Goal: Navigation & Orientation: Find specific page/section

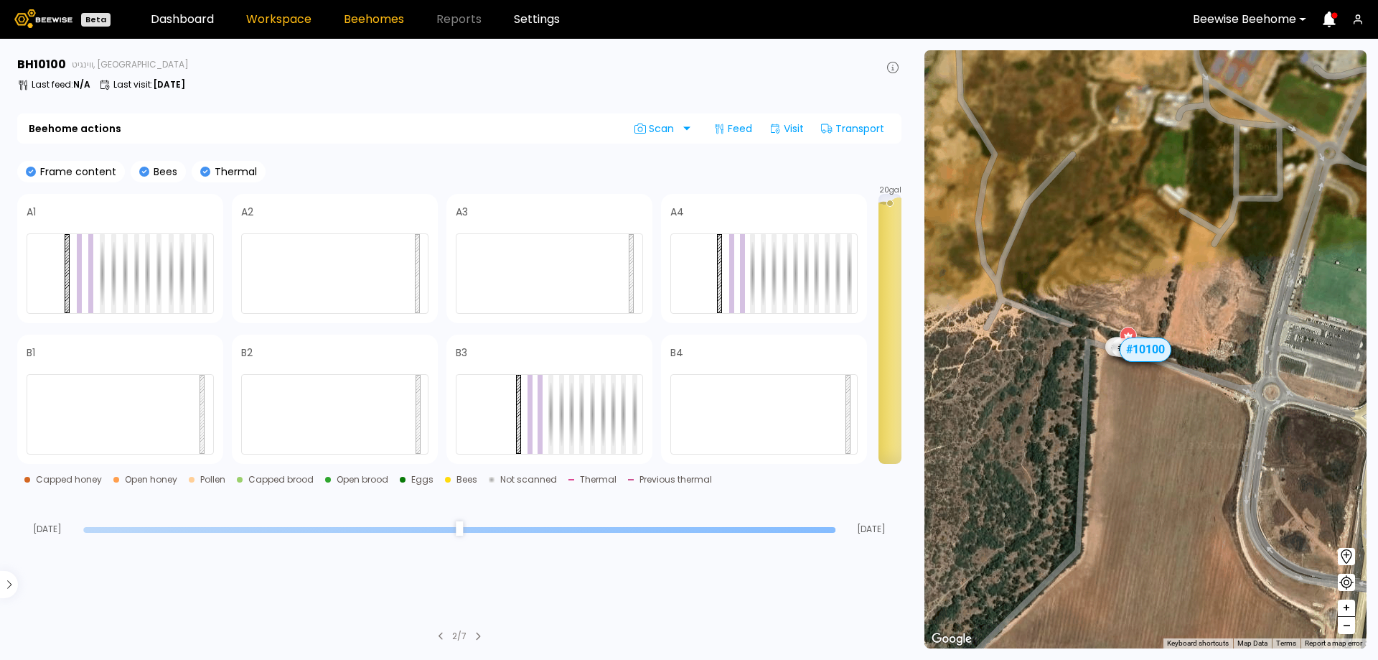
click at [256, 22] on link "Workspace" at bounding box center [278, 19] width 65 height 11
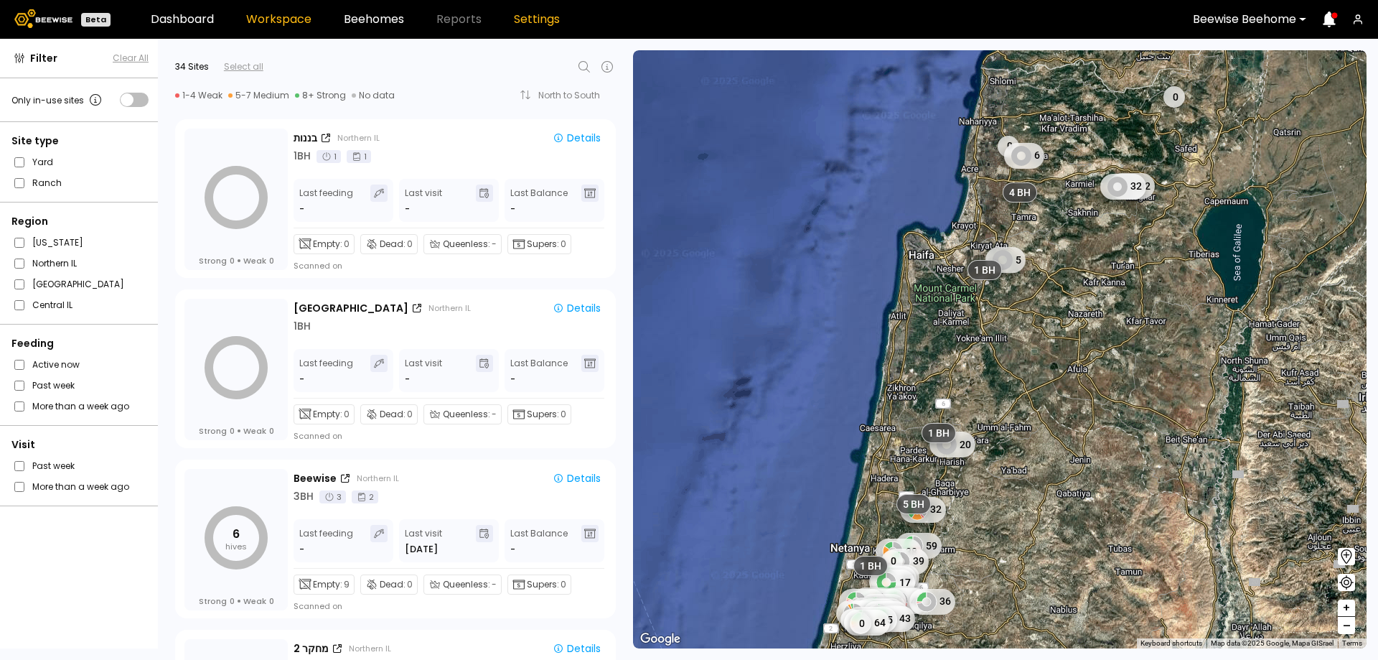
click at [537, 24] on link "Settings" at bounding box center [537, 19] width 46 height 11
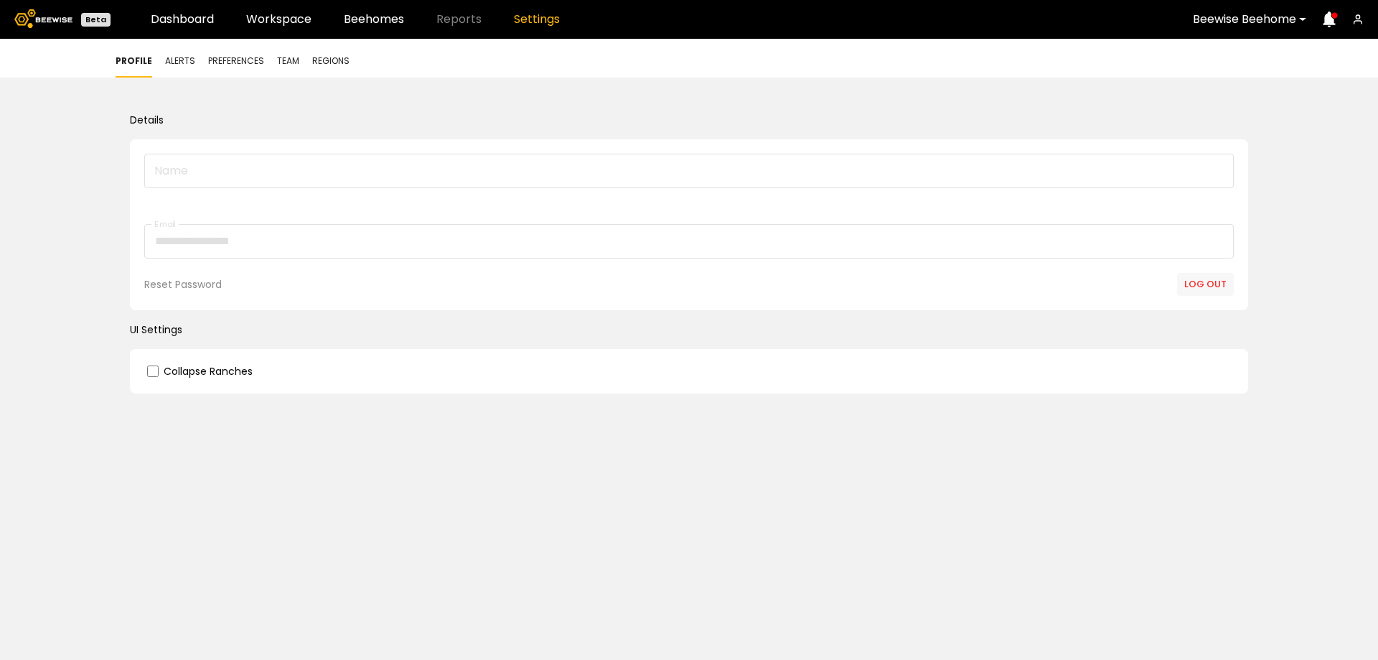
click at [285, 53] on div "Profile Alerts Preferences Team Regions" at bounding box center [689, 58] width 1378 height 39
click at [285, 67] on span "Team" at bounding box center [288, 61] width 22 height 13
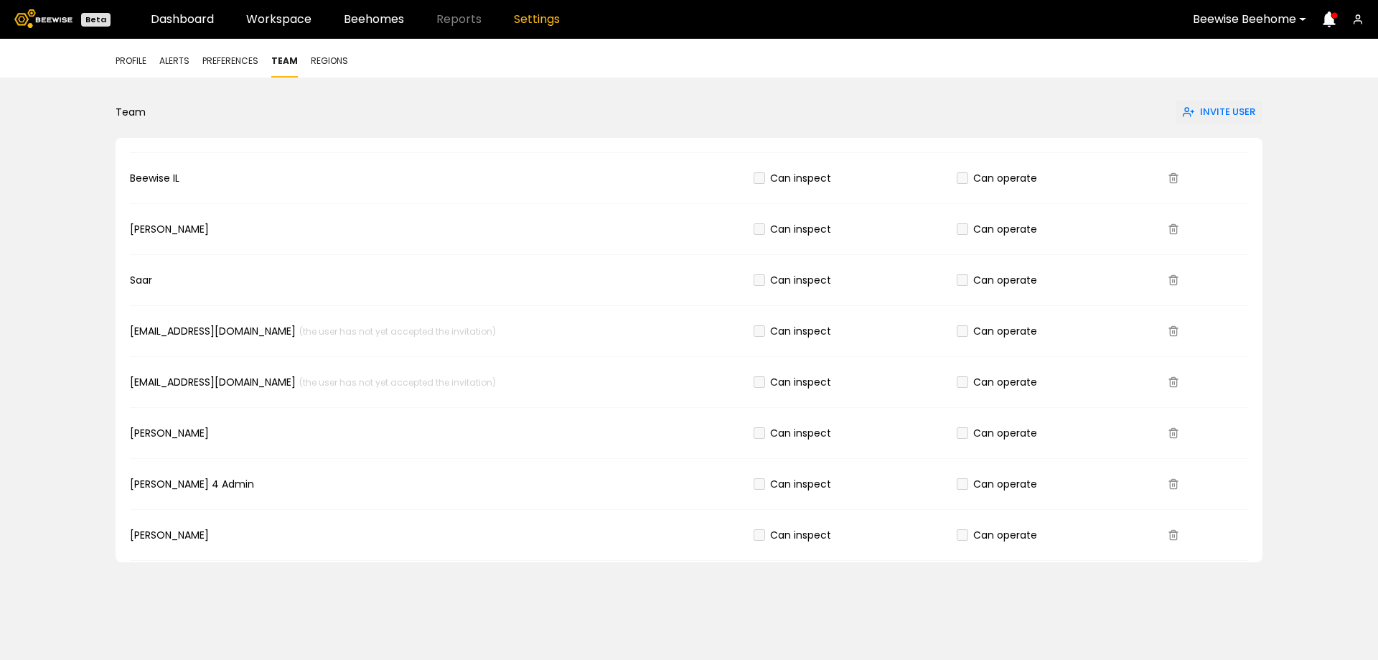
click at [329, 61] on span "Regions" at bounding box center [329, 61] width 37 height 13
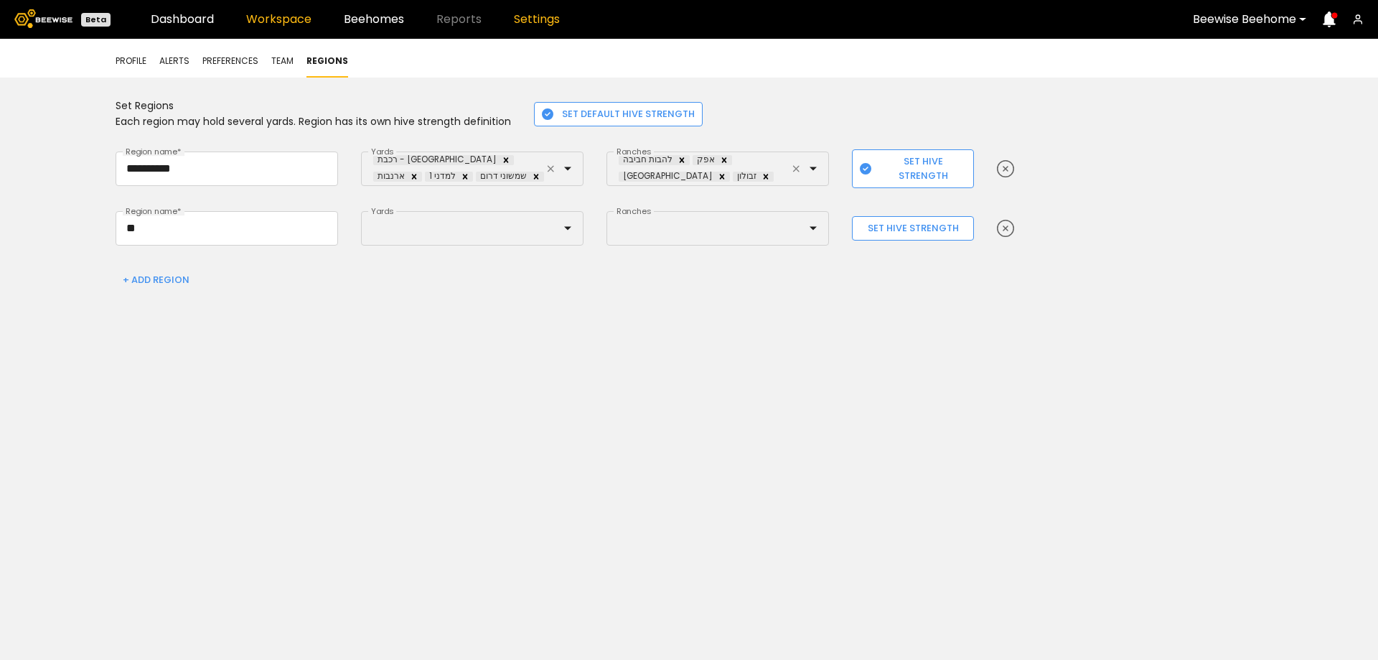
click at [288, 22] on link "Workspace" at bounding box center [278, 19] width 65 height 11
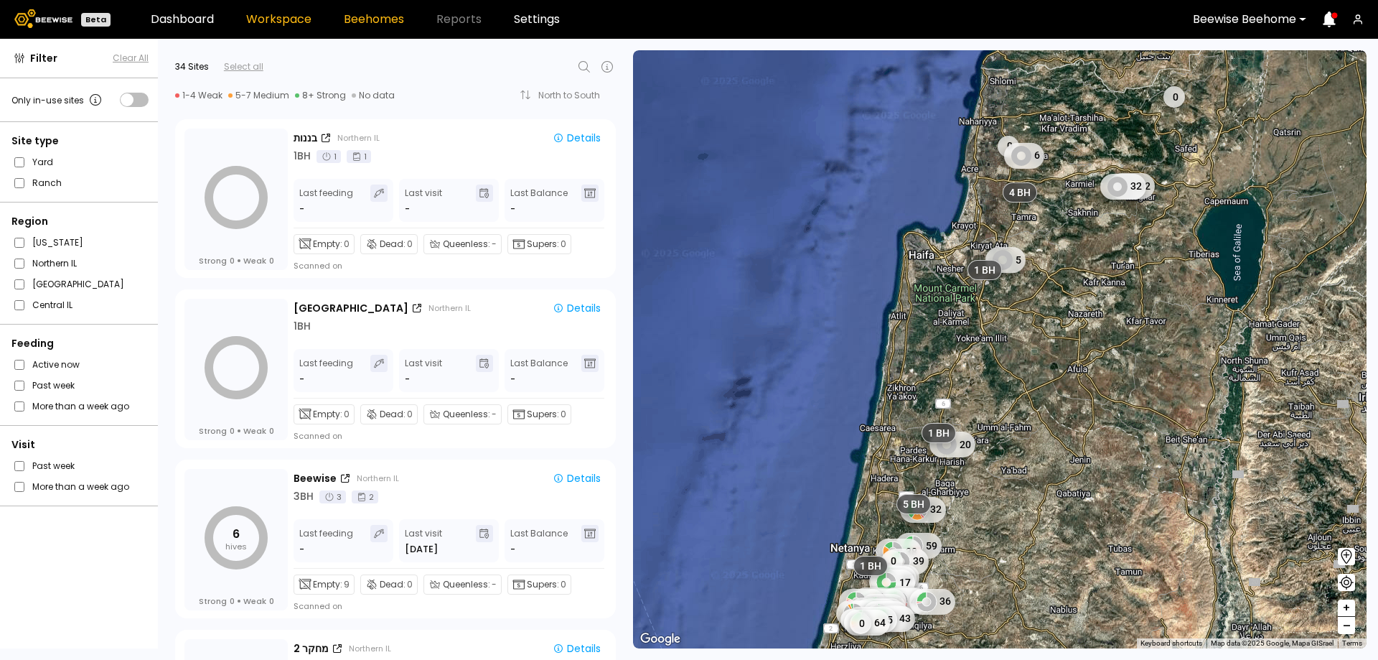
click at [380, 14] on link "Beehomes" at bounding box center [374, 19] width 60 height 11
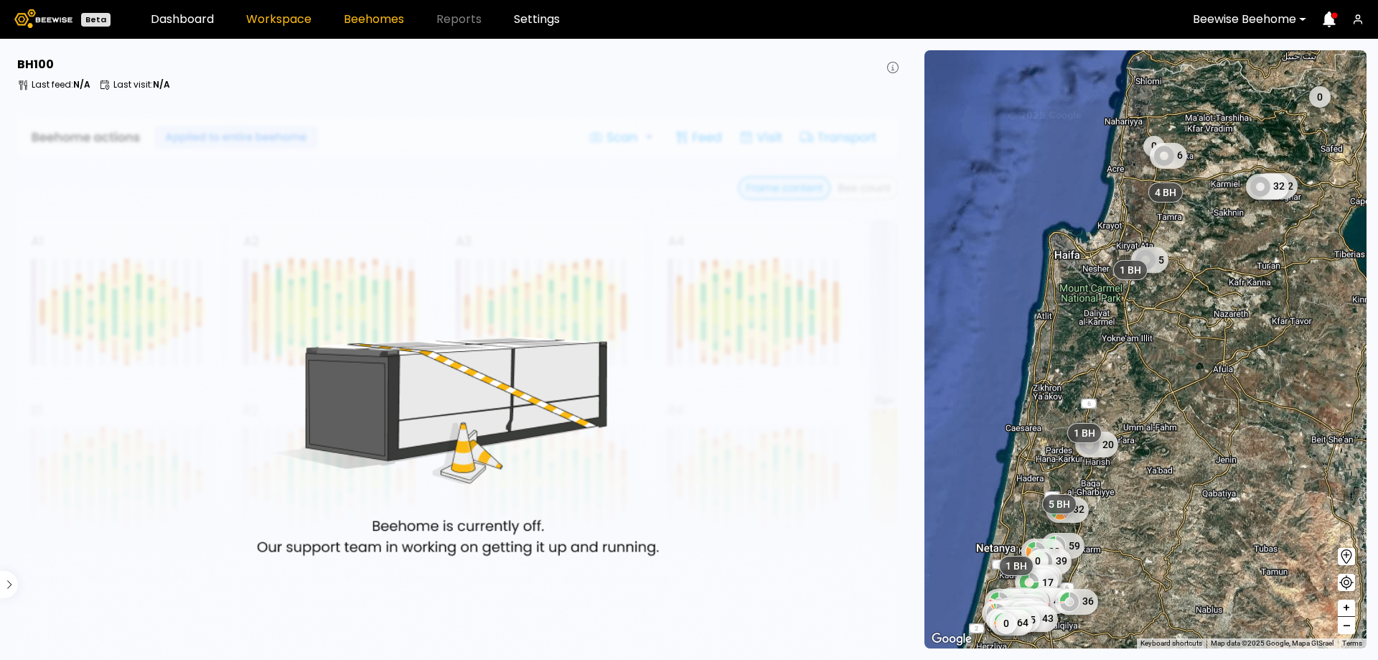
click at [291, 22] on link "Workspace" at bounding box center [278, 19] width 65 height 11
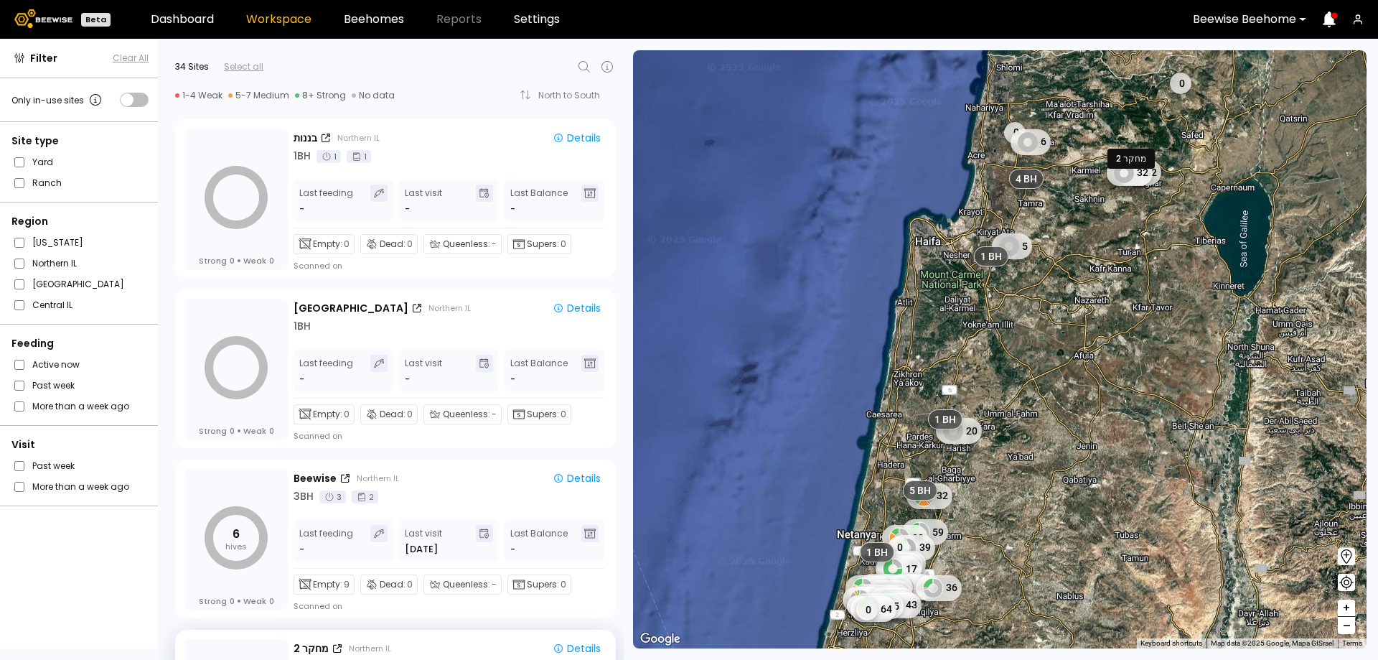
drag, startPoint x: 1029, startPoint y: 456, endPoint x: 1059, endPoint y: 350, distance: 109.9
click at [1059, 350] on div "0 0 6 32 32 5 20 32 59 38 39 0 44 45 17 35 45 46 36 35 43 42 42 36 44 39 32 53 …" at bounding box center [1000, 349] width 734 height 598
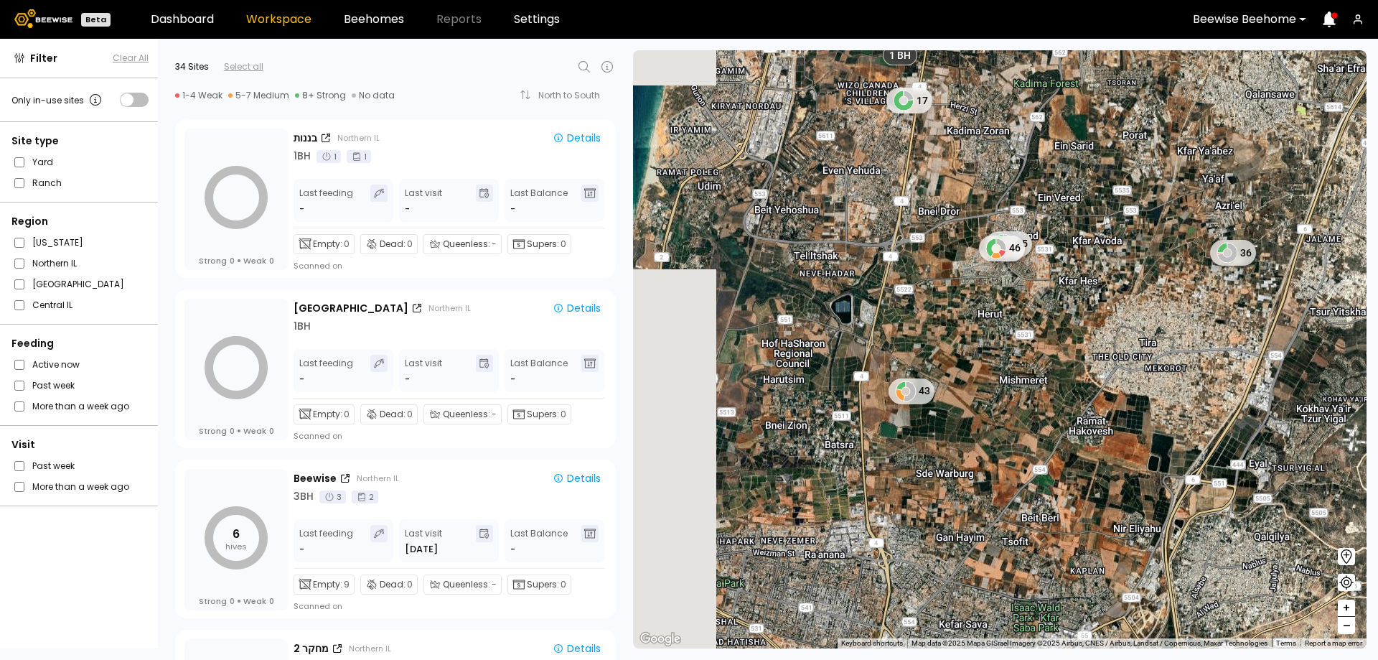
drag, startPoint x: 879, startPoint y: 444, endPoint x: 1101, endPoint y: 464, distance: 222.7
click at [1101, 464] on div "17 45 46 36 43 1 BH 1 BH 4 BH 1 BH 1 BH 2 BH 1 BH 1 BH 1 BH" at bounding box center [1000, 349] width 734 height 598
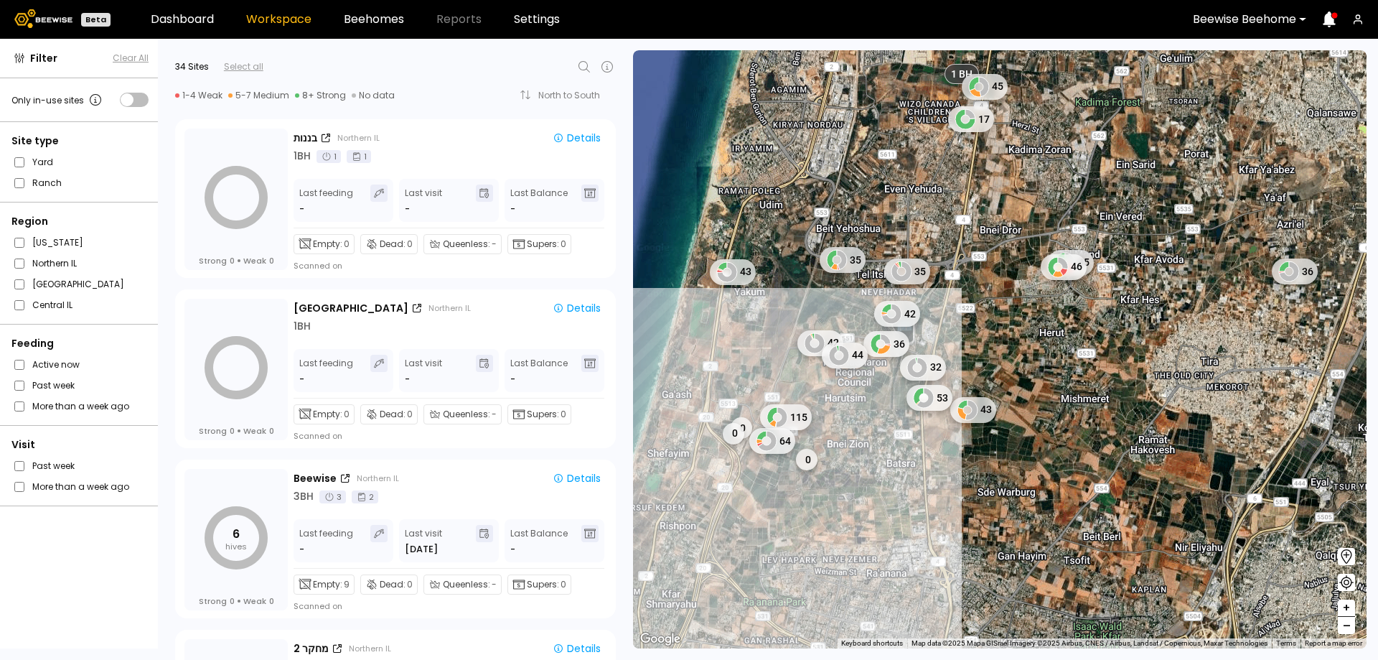
drag, startPoint x: 1001, startPoint y: 434, endPoint x: 1067, endPoint y: 456, distance: 69.5
click at [1067, 456] on div "17 45 46 36 43 1 BH 1 BH 4 BH 1 BH 1 BH 2 BH 1 BH 1 BH 1 BH 45 35 35 43 42 42 3…" at bounding box center [1000, 349] width 734 height 598
click at [914, 399] on icon at bounding box center [914, 399] width 10 height 10
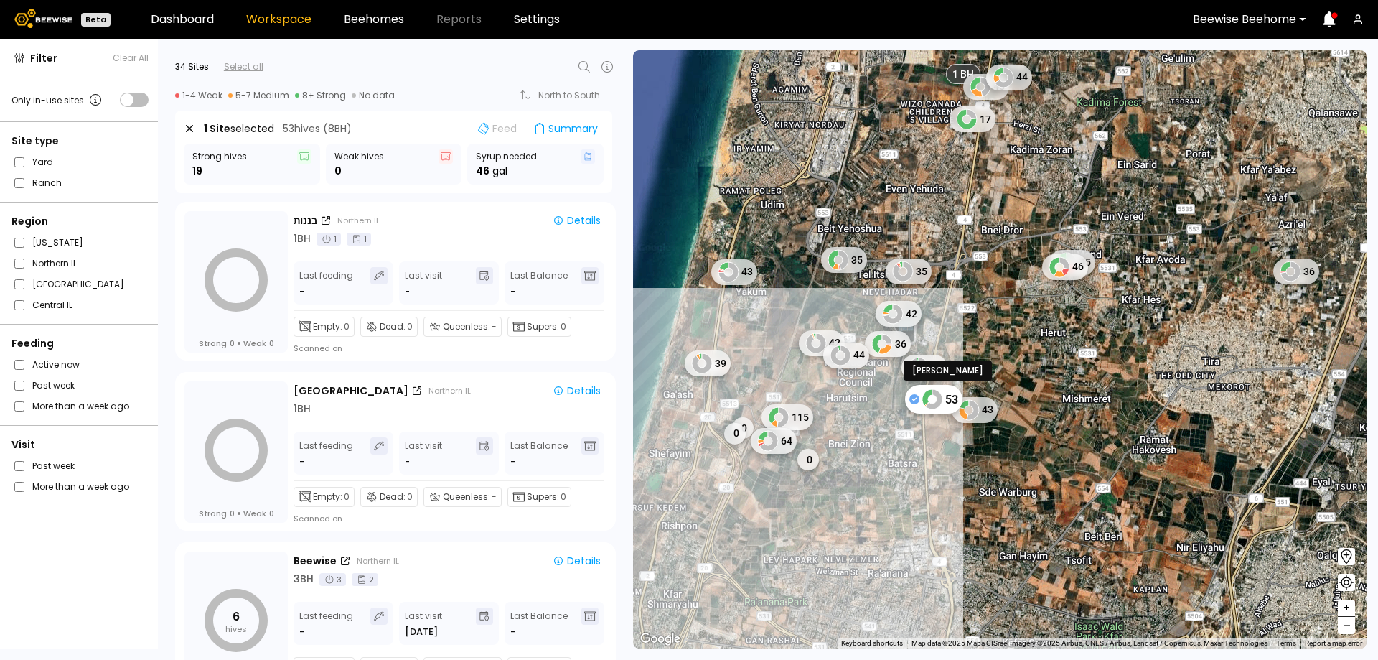
click at [912, 399] on icon at bounding box center [914, 399] width 10 height 10
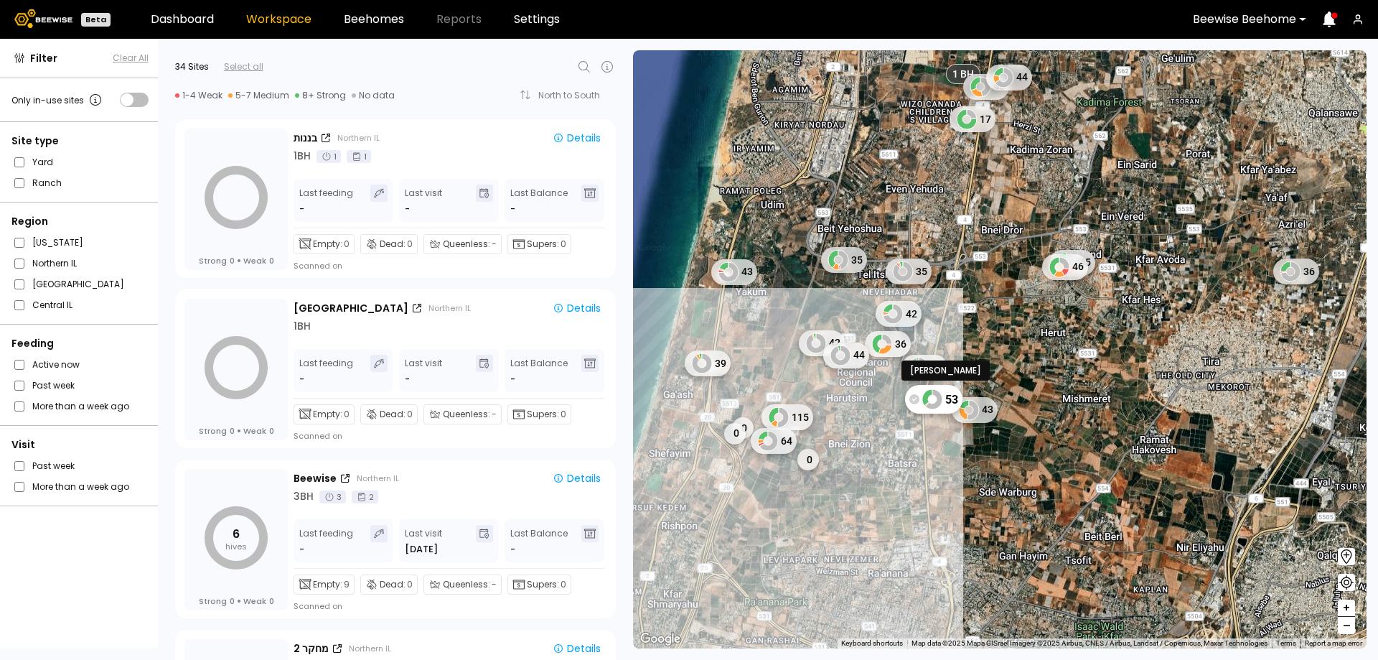
click at [915, 401] on icon at bounding box center [914, 399] width 10 height 10
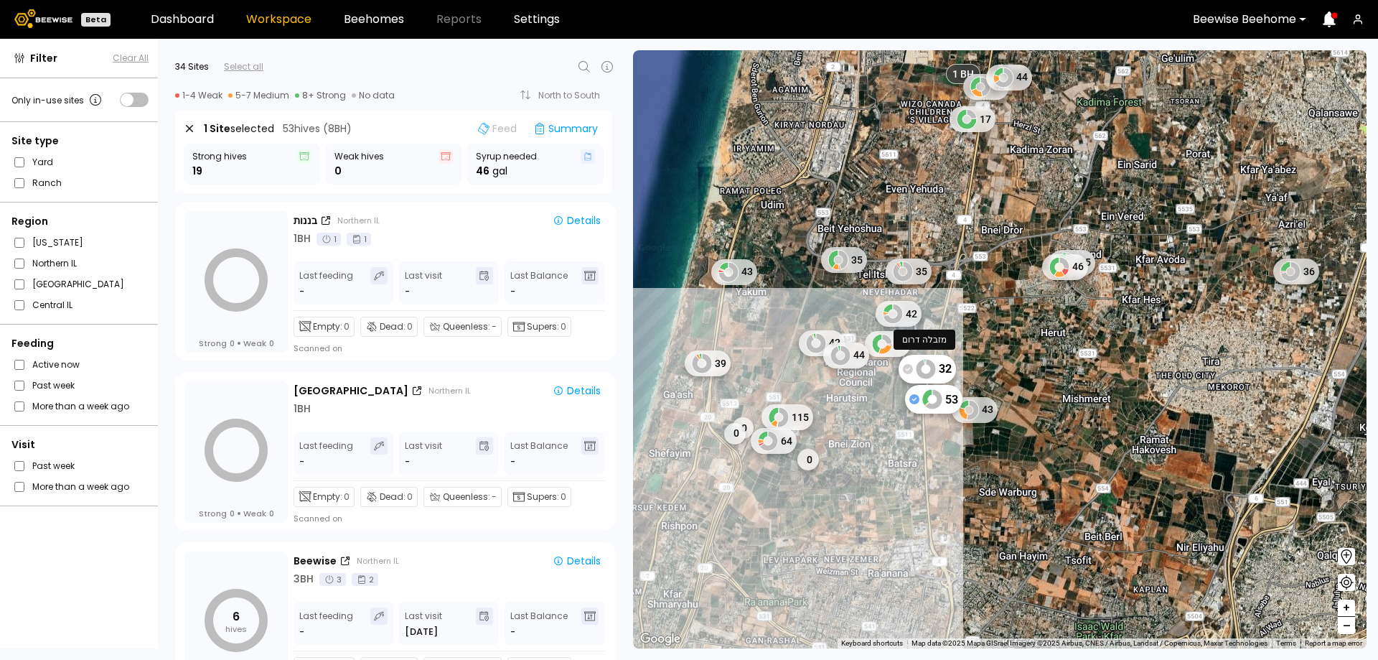
click at [910, 371] on icon at bounding box center [908, 368] width 10 height 10
drag, startPoint x: 904, startPoint y: 366, endPoint x: 906, endPoint y: 388, distance: 22.4
click at [904, 367] on icon at bounding box center [908, 368] width 10 height 10
click at [916, 399] on icon at bounding box center [914, 399] width 10 height 10
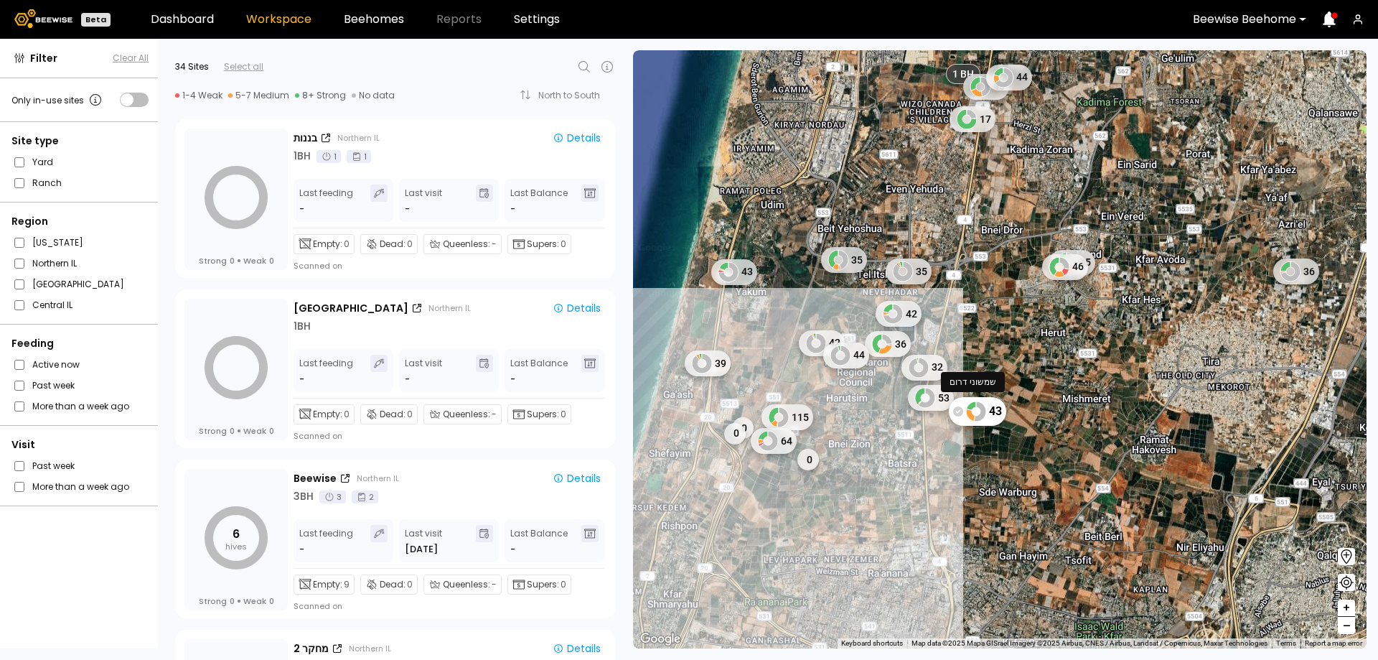
click at [958, 411] on icon at bounding box center [958, 411] width 10 height 10
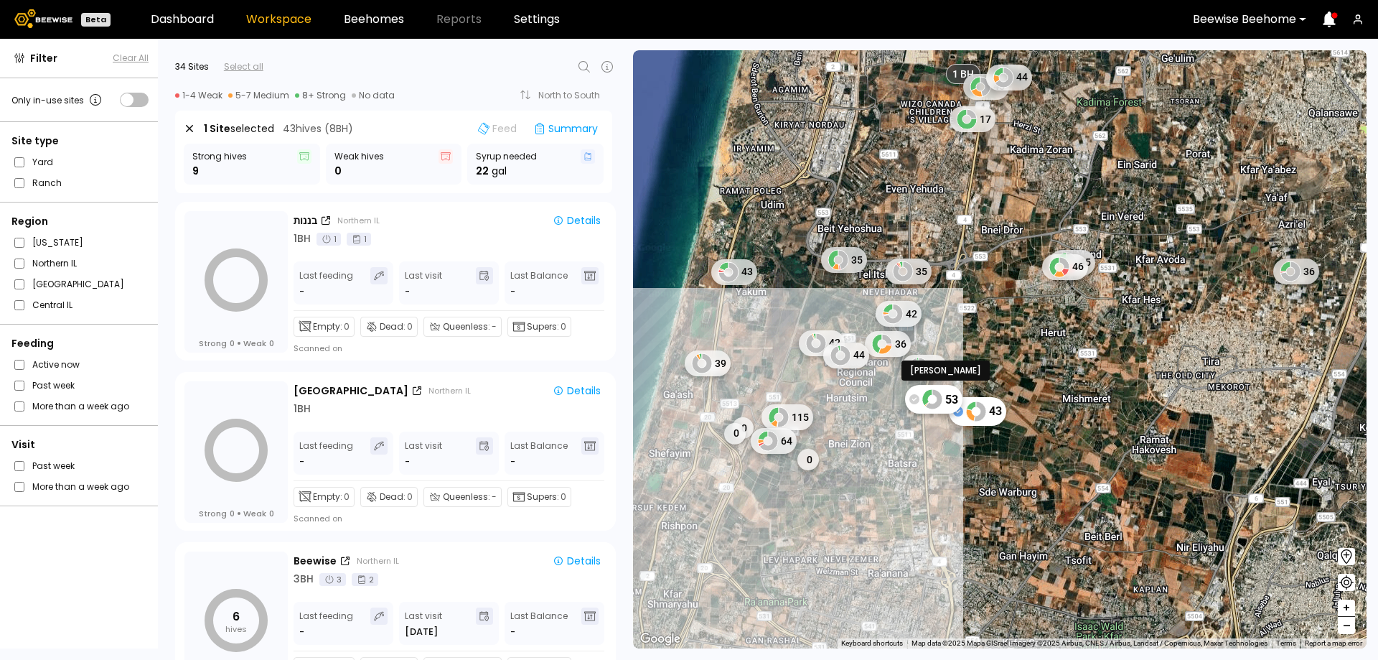
click at [912, 403] on icon at bounding box center [914, 399] width 10 height 10
click at [908, 370] on icon at bounding box center [908, 368] width 10 height 10
click at [904, 368] on icon at bounding box center [908, 368] width 10 height 10
click at [911, 398] on icon at bounding box center [914, 399] width 10 height 10
drag, startPoint x: 958, startPoint y: 411, endPoint x: 963, endPoint y: 426, distance: 16.6
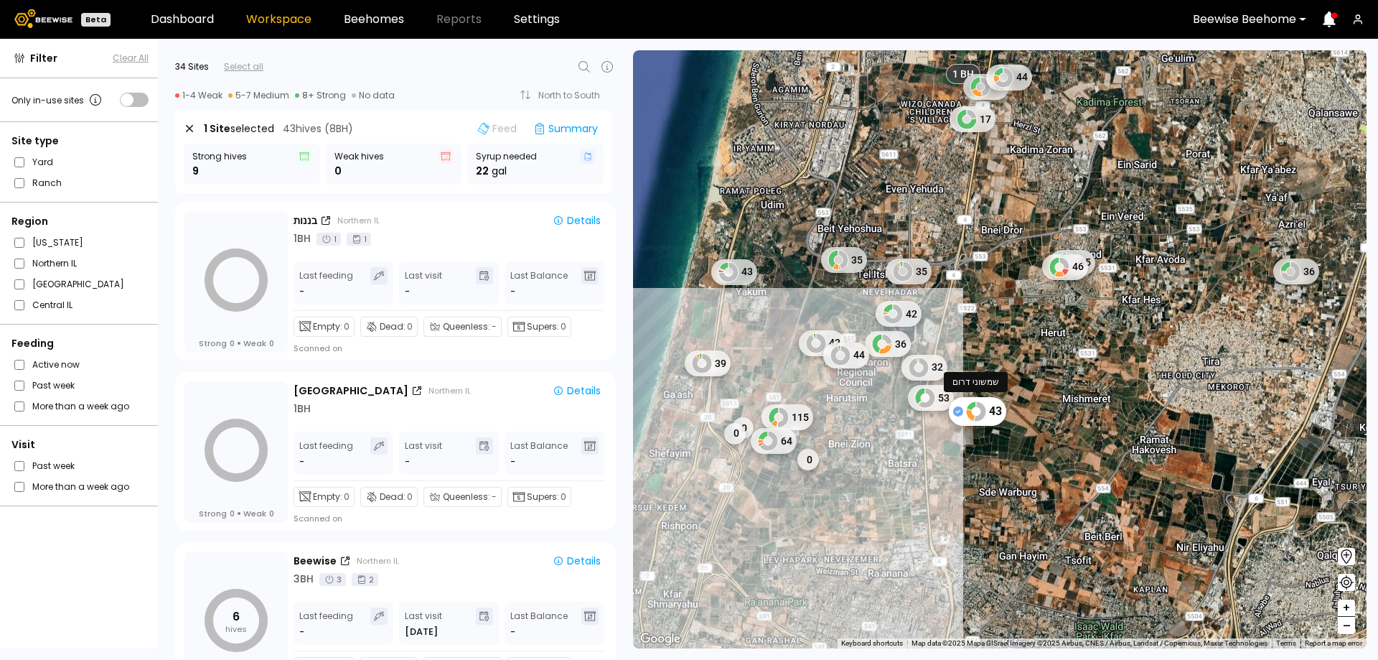
click at [957, 411] on icon at bounding box center [958, 411] width 10 height 10
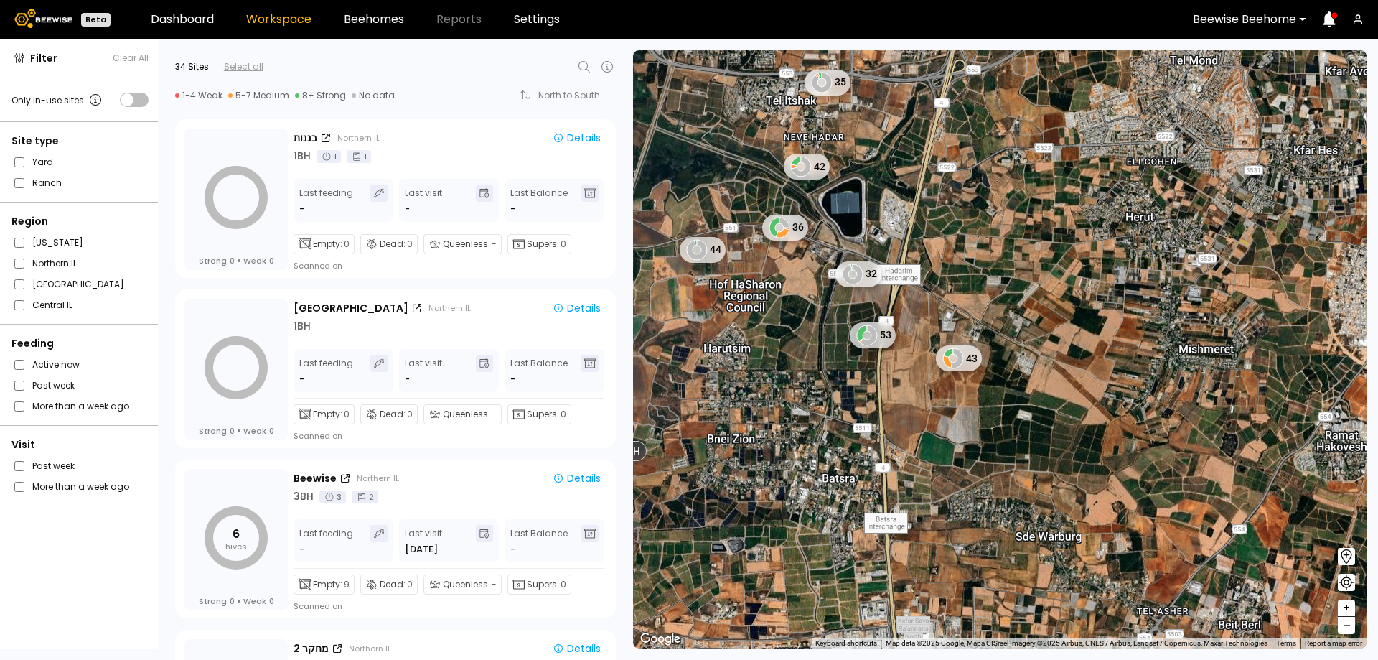
drag, startPoint x: 951, startPoint y: 463, endPoint x: 1042, endPoint y: 481, distance: 92.2
click at [1035, 481] on div "43 1 BH 1 BH 1 BH 1 BH 1 BH 1 BH 1 BH 35 42 36 44 32 53 14 BH 5 BH # 10038 7 BH…" at bounding box center [1000, 349] width 734 height 598
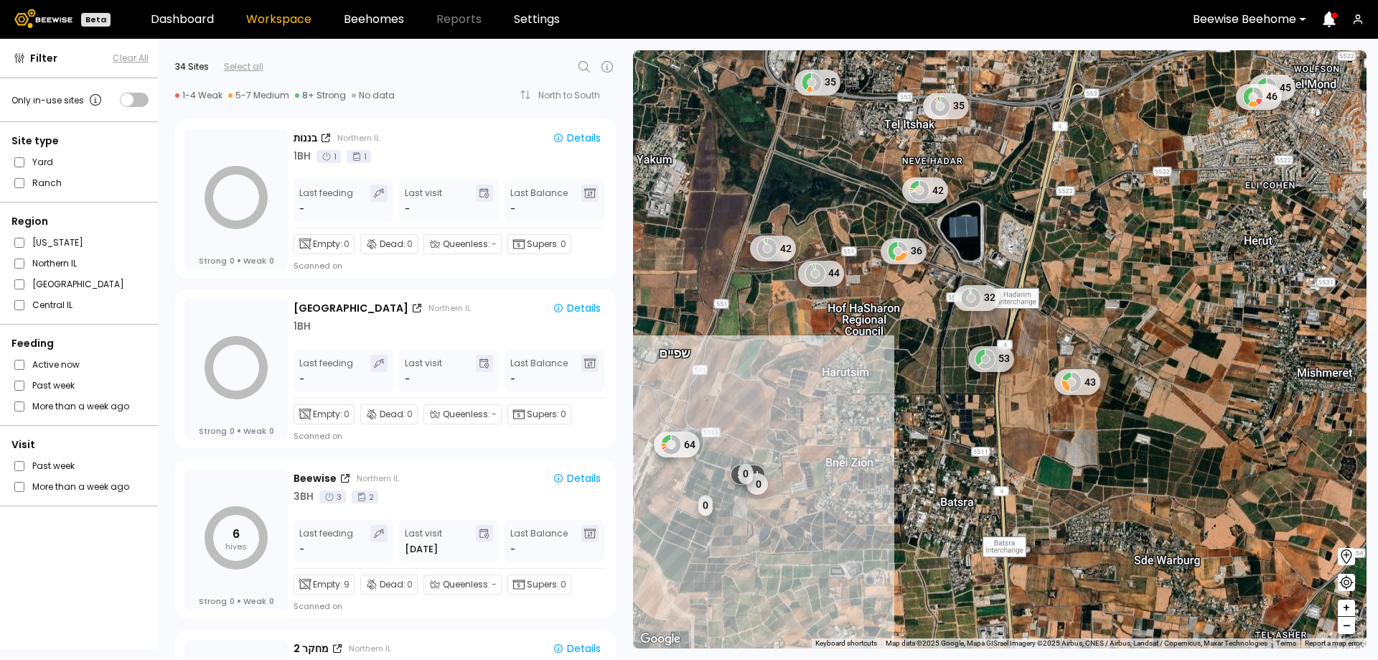
drag, startPoint x: 891, startPoint y: 449, endPoint x: 1002, endPoint y: 471, distance: 113.3
click at [1001, 471] on div "43 1 BH 1 BH 1 BH 1 BH 1 BH 1 BH 1 BH 35 42 36 44 32 53 14 BH 5 BH # 10038 7 BH…" at bounding box center [1000, 349] width 734 height 598
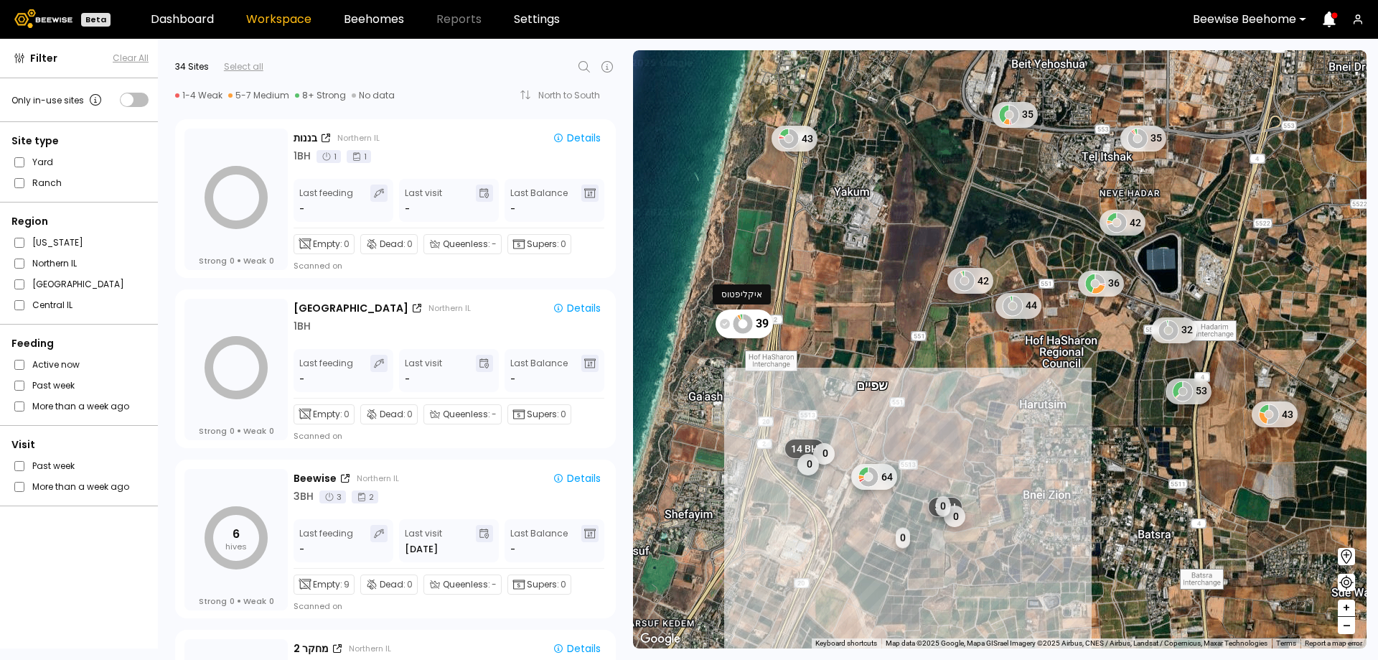
click at [726, 327] on icon at bounding box center [725, 323] width 10 height 10
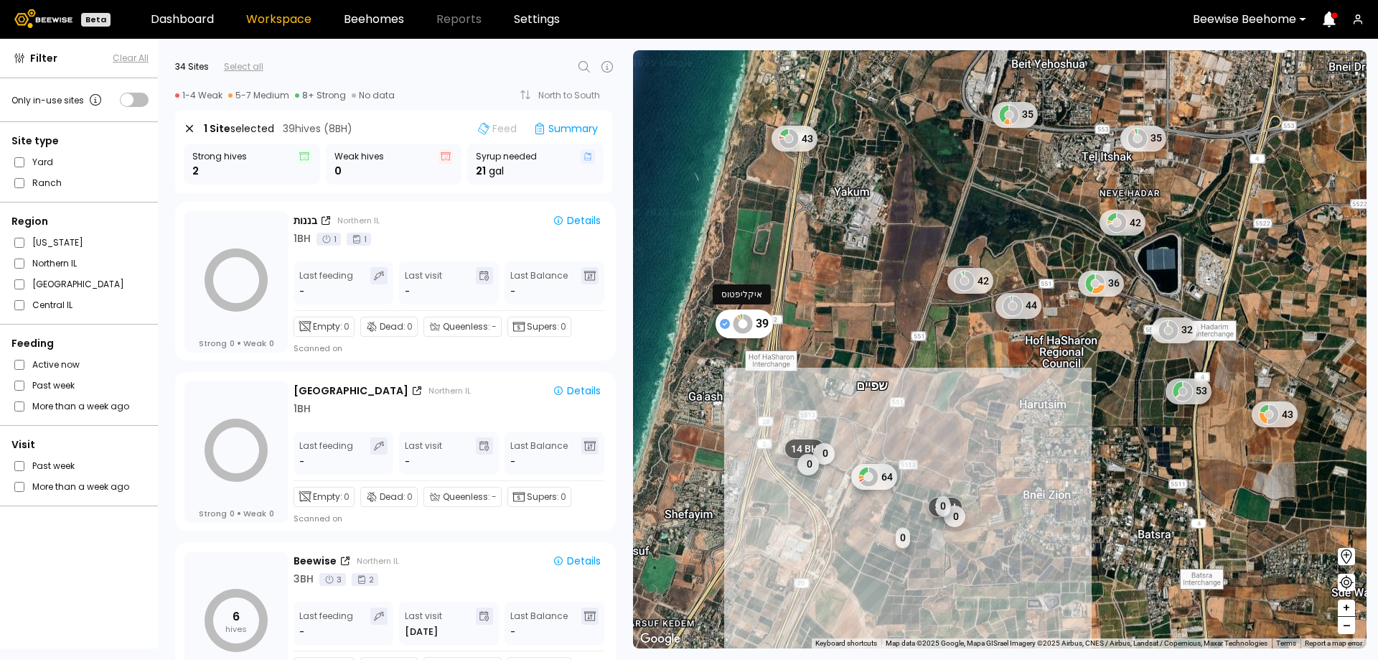
click at [726, 327] on icon at bounding box center [725, 323] width 10 height 10
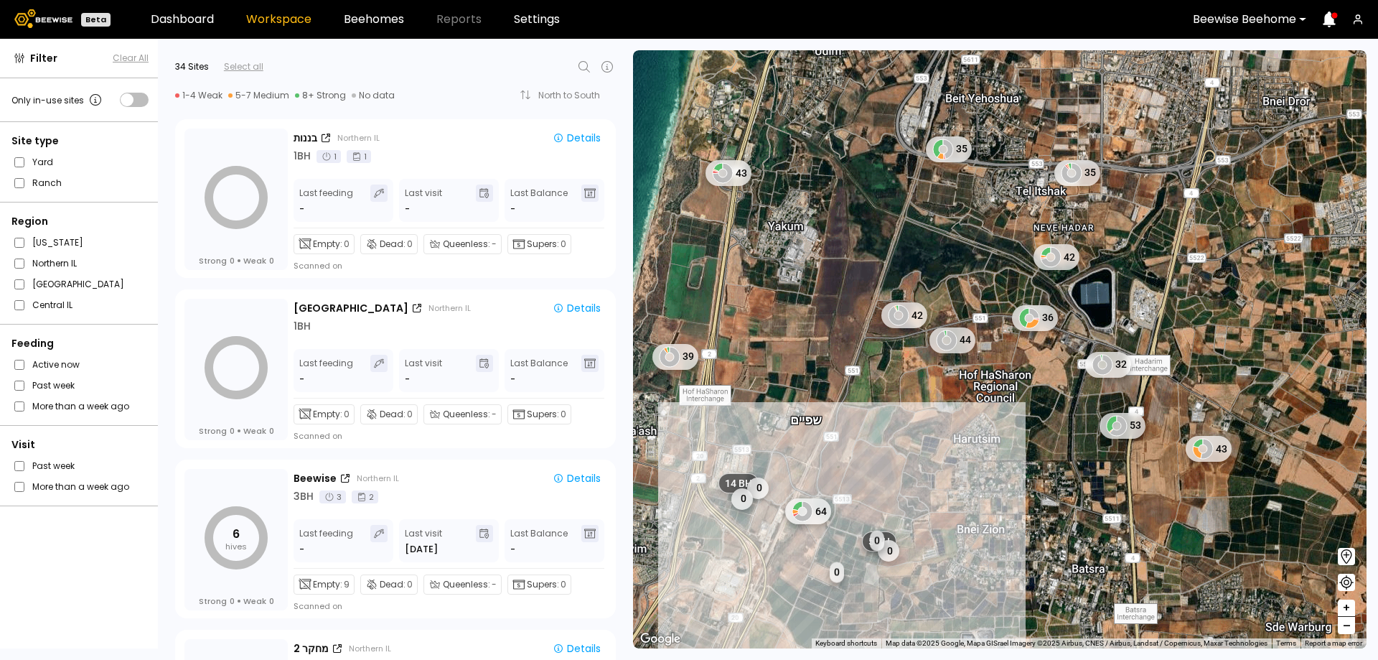
drag, startPoint x: 899, startPoint y: 395, endPoint x: 836, endPoint y: 423, distance: 69.1
click at [836, 423] on div "43 1 BH 1 BH 1 BH 1 BH 1 BH 1 BH 1 BH 35 42 36 44 32 53 14 BH 5 BH # 10038 7 BH…" at bounding box center [1000, 349] width 734 height 598
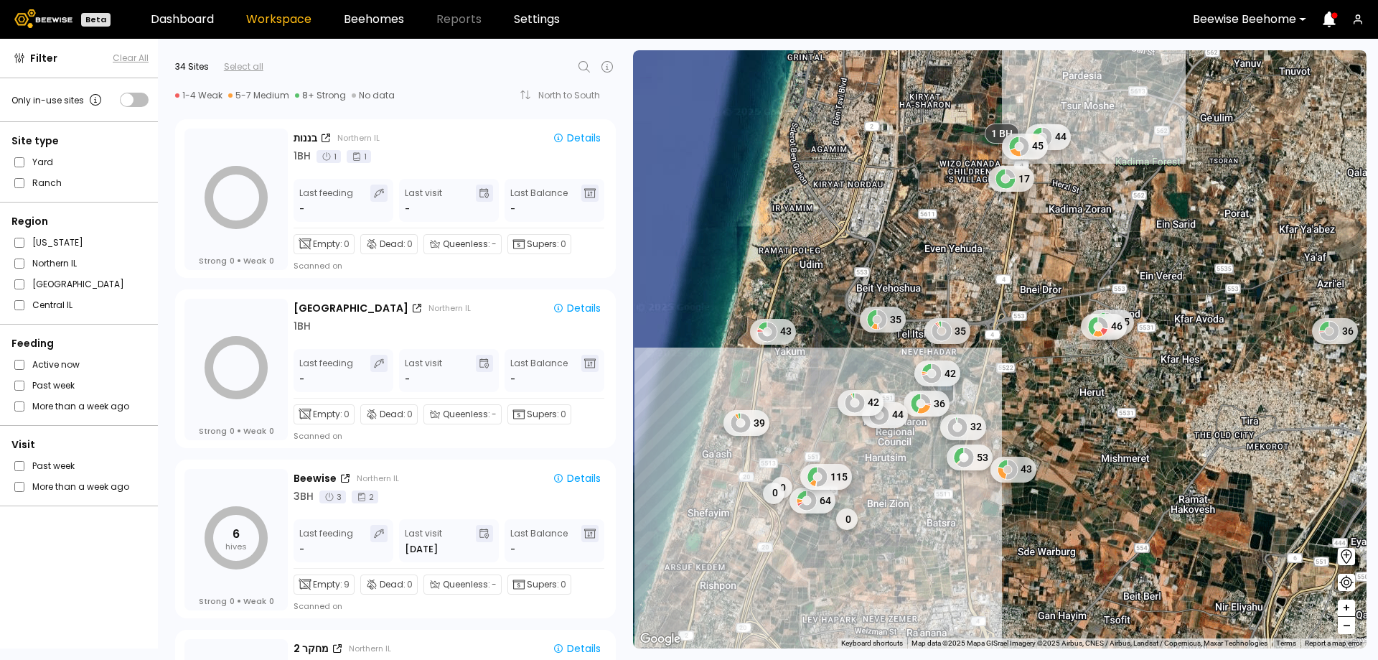
drag, startPoint x: 965, startPoint y: 476, endPoint x: 910, endPoint y: 481, distance: 54.8
click at [910, 481] on div "1 BH 1 BH 1 BH 1 BH 1 BH 1 BH 1 BH 42 36 44 32 53 42 35 45 46 35 43 43 0 0 64 0…" at bounding box center [1000, 349] width 734 height 598
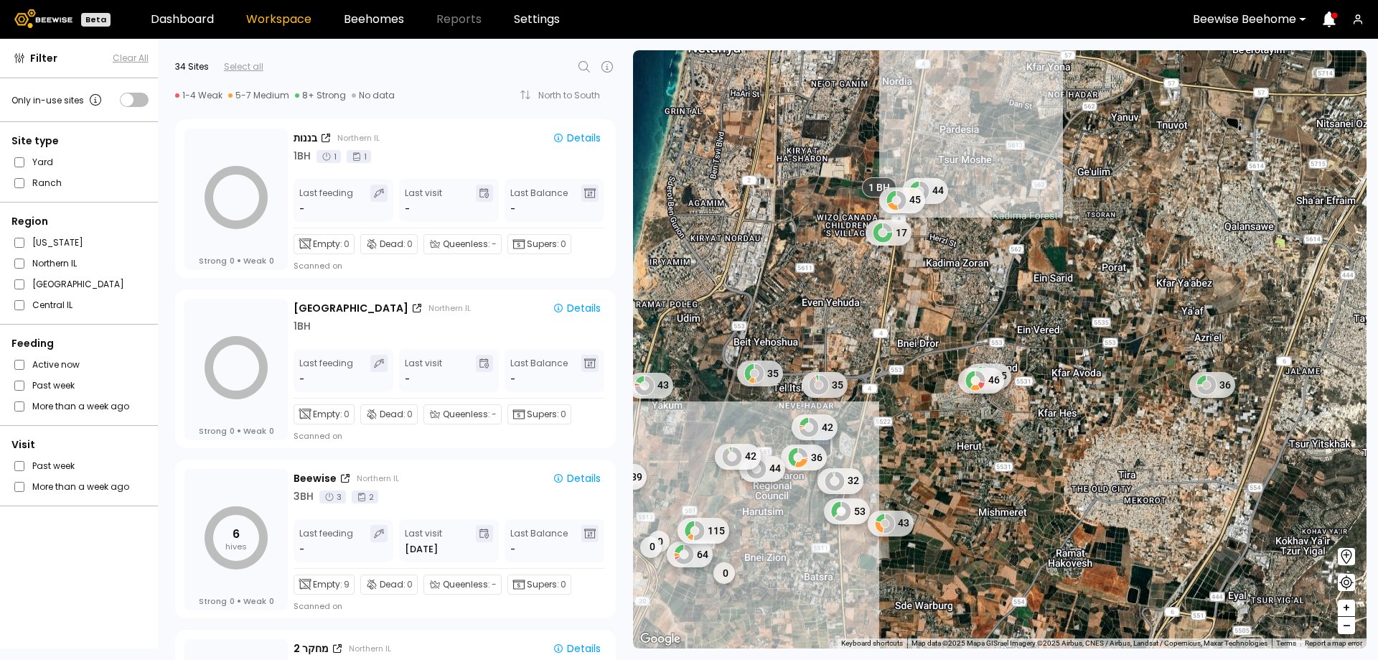
drag, startPoint x: 1002, startPoint y: 272, endPoint x: 918, endPoint y: 340, distance: 107.7
click at [913, 334] on div "1 BH 1 BH 1 BH 1 BH 1 BH 1 BH 1 BH 42 36 44 32 53 42 35 45 46 35 43 43 0 0 64 0…" at bounding box center [1000, 349] width 734 height 598
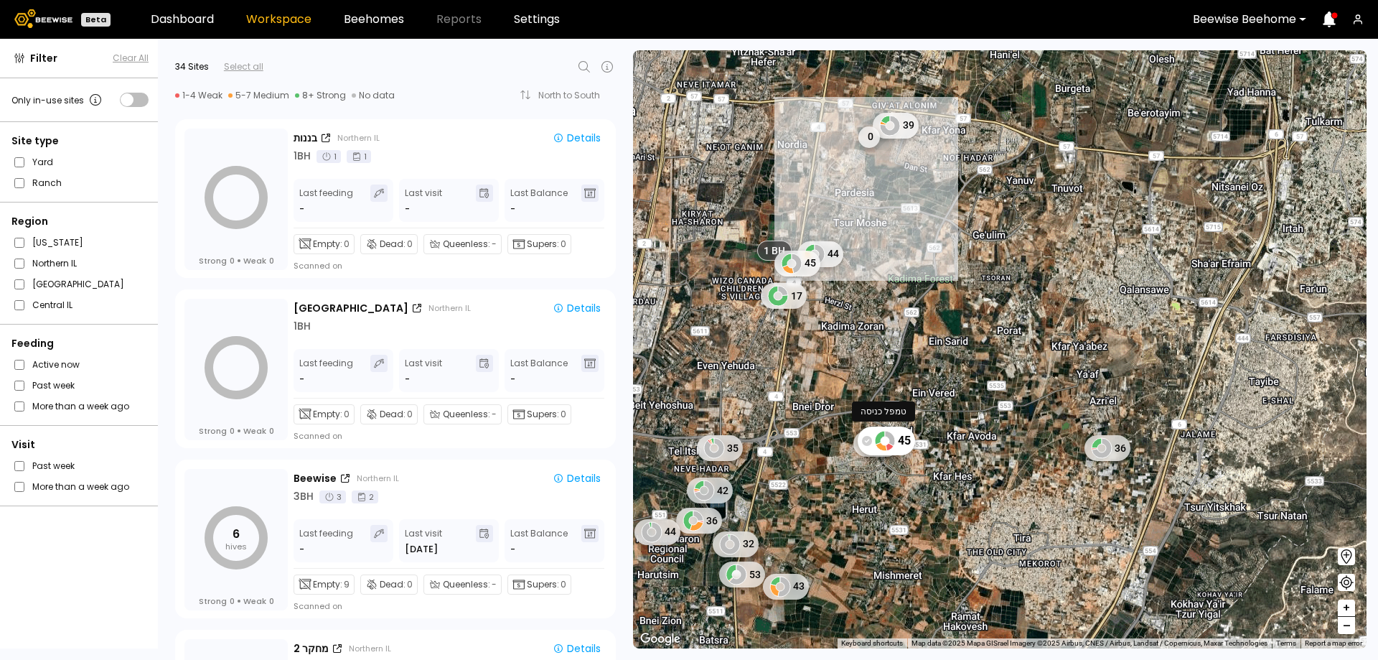
click at [868, 441] on icon at bounding box center [867, 440] width 10 height 10
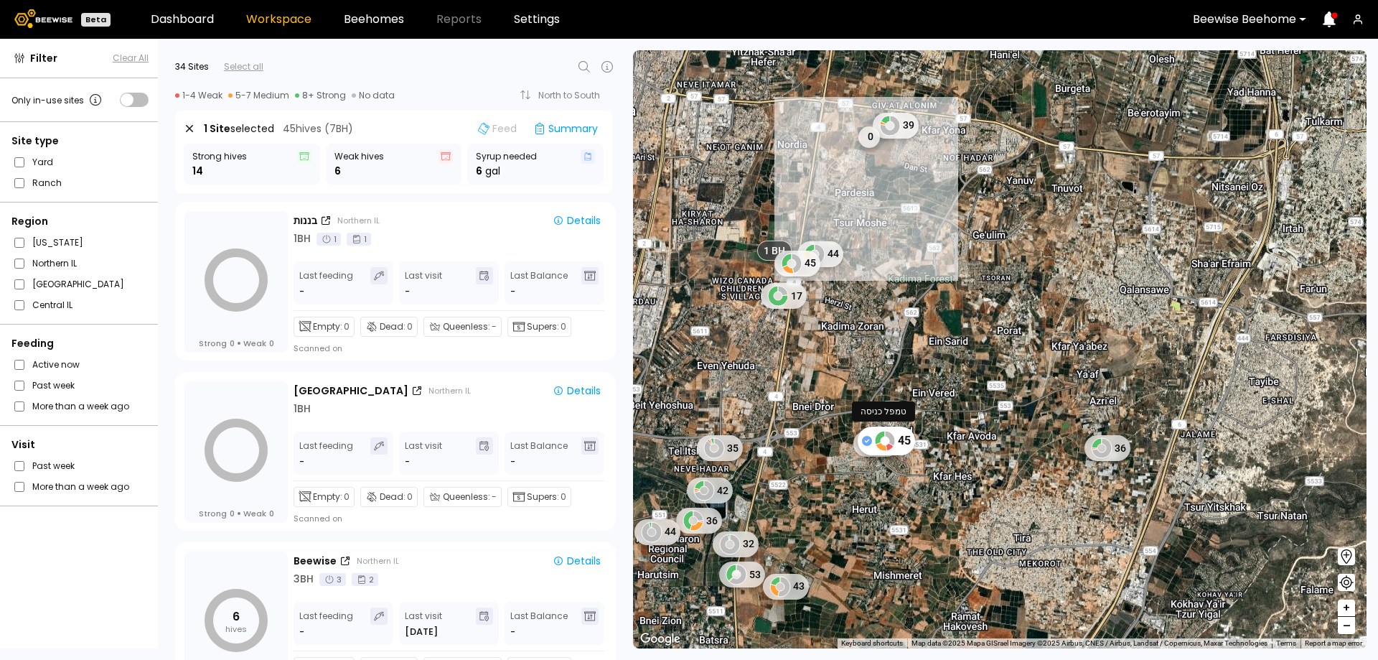
click at [868, 441] on icon at bounding box center [867, 440] width 10 height 10
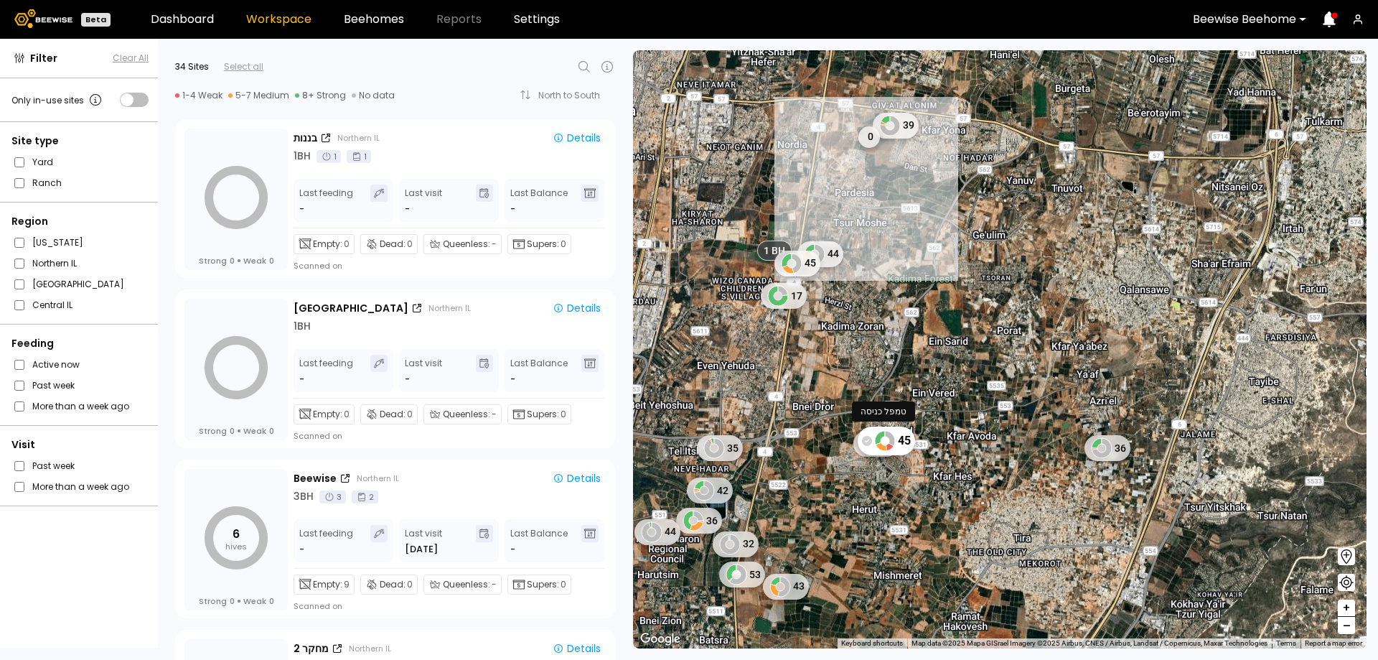
click at [868, 441] on icon at bounding box center [867, 440] width 10 height 10
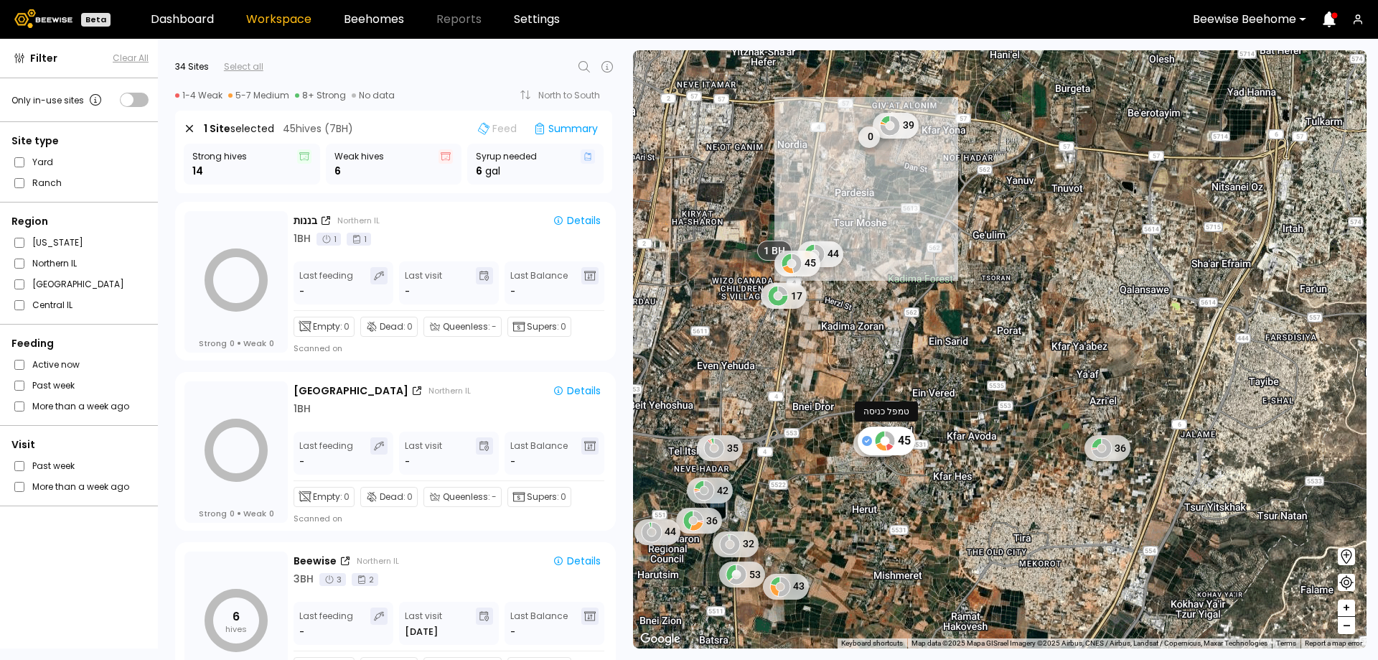
click at [865, 440] on icon at bounding box center [867, 440] width 10 height 10
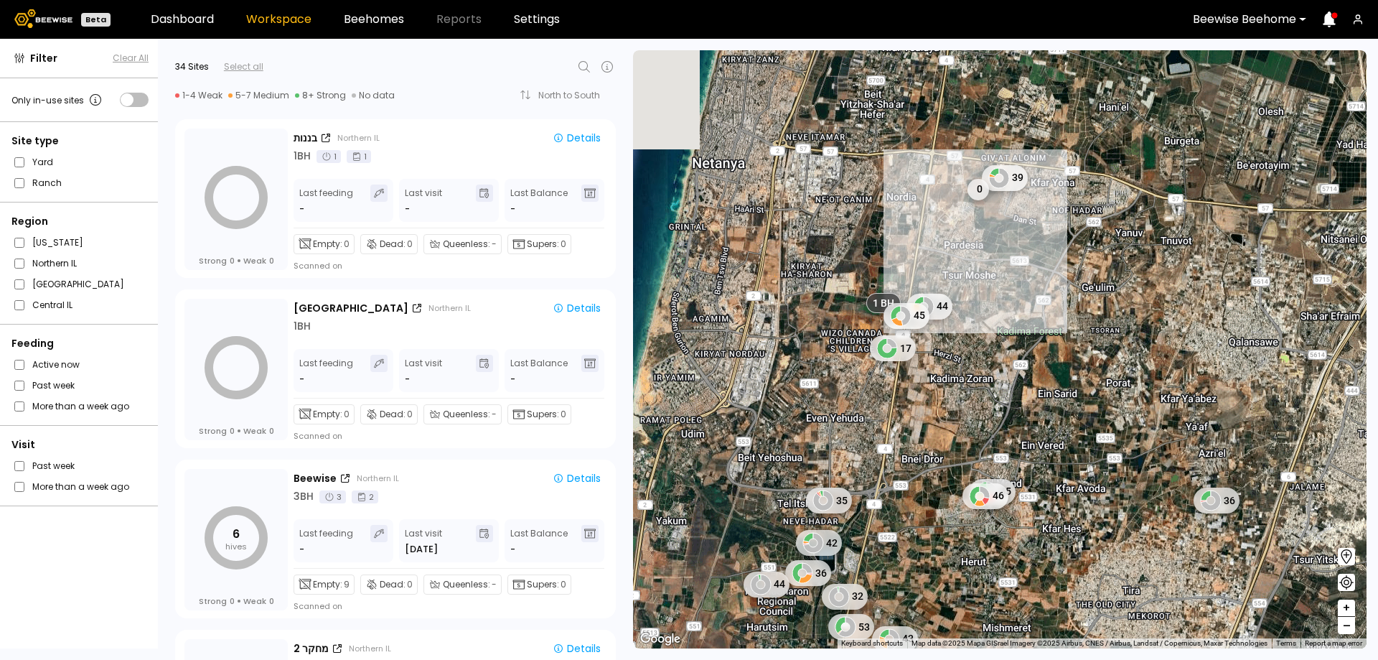
drag, startPoint x: 849, startPoint y: 319, endPoint x: 958, endPoint y: 371, distance: 121.0
click at [958, 371] on div "1 BH 1 BH 1 BH 1 BH 1 BH 1 BH 1 BH 42 36 44 32 53 45 46 35 43 2 BH 4 BH 44 45 1…" at bounding box center [1000, 349] width 734 height 598
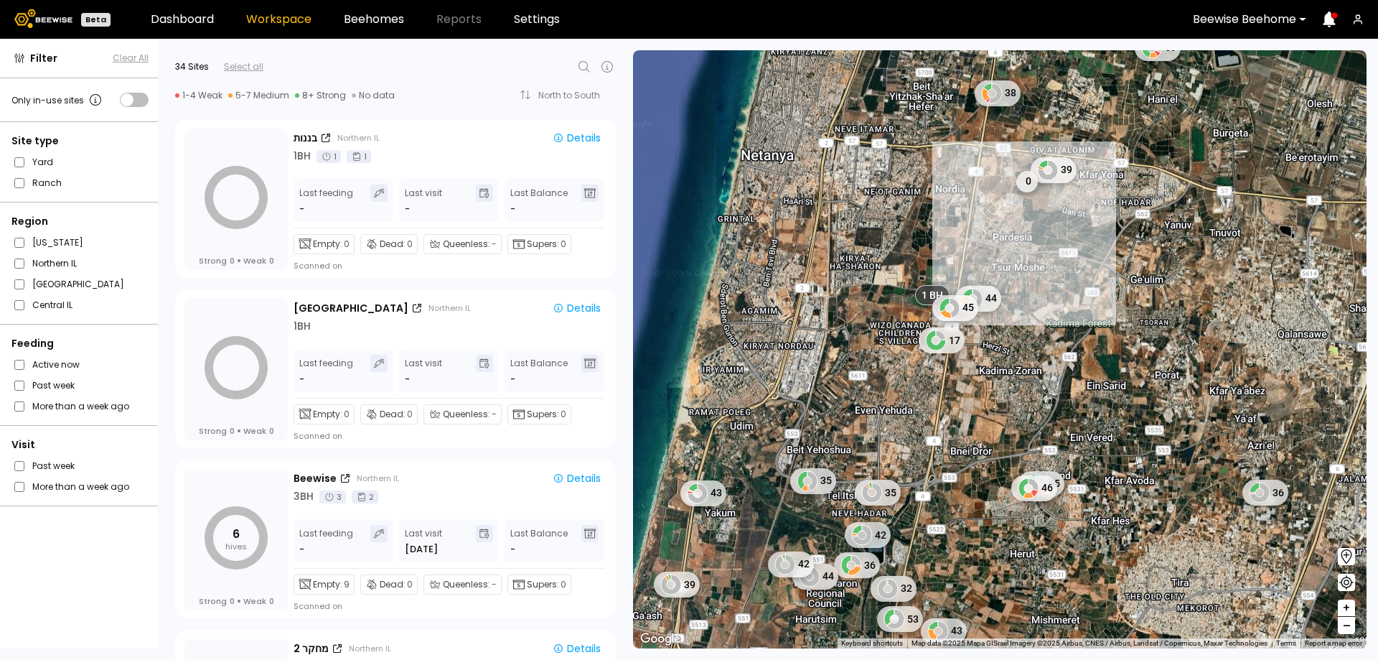
drag, startPoint x: 955, startPoint y: 464, endPoint x: 959, endPoint y: 352, distance: 112.8
click at [959, 352] on div "1 BH 1 BH 1 BH 1 BH 1 BH 1 BH 1 BH 42 36 44 32 53 45 46 35 43 2 BH 4 BH 44 45 1…" at bounding box center [1000, 349] width 734 height 598
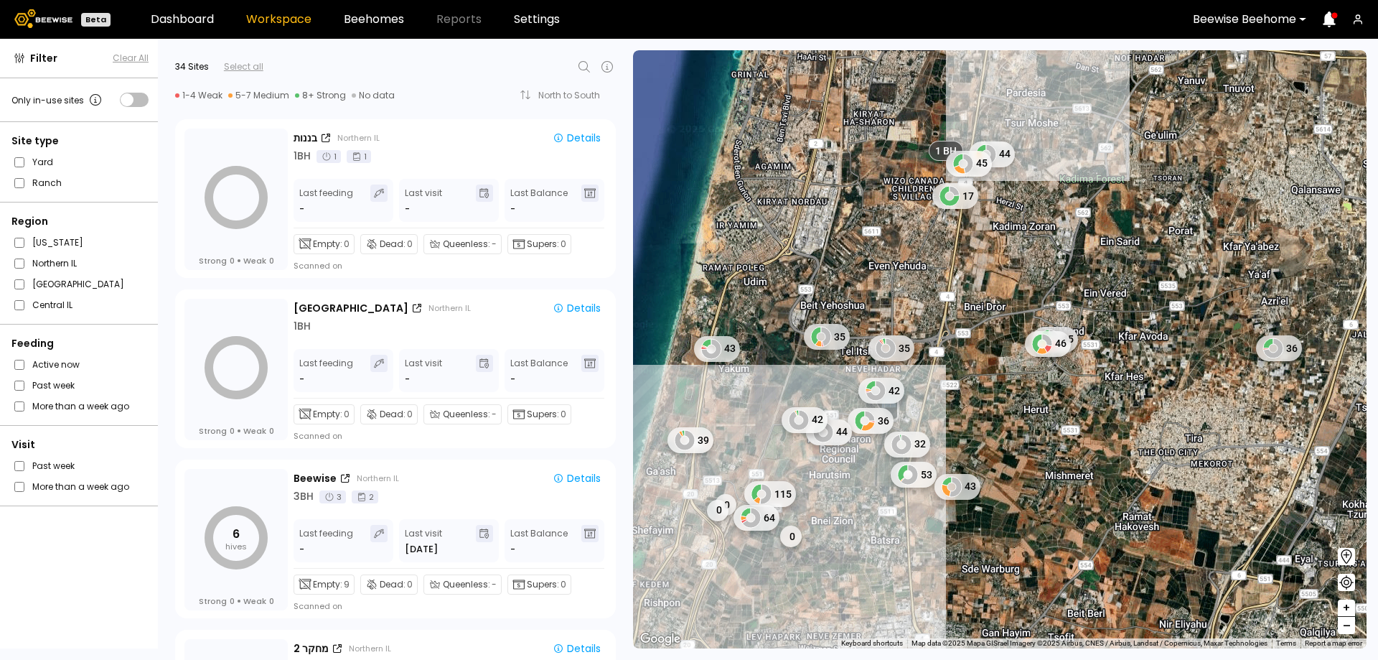
drag, startPoint x: 841, startPoint y: 479, endPoint x: 861, endPoint y: 419, distance: 63.6
click at [861, 421] on div "1 BH 1 BH 1 BH 1 BH 1 BH 1 BH 1 BH 42 36 44 32 53 45 46 35 43 2 BH 4 BH 44 45 1…" at bounding box center [1000, 349] width 734 height 598
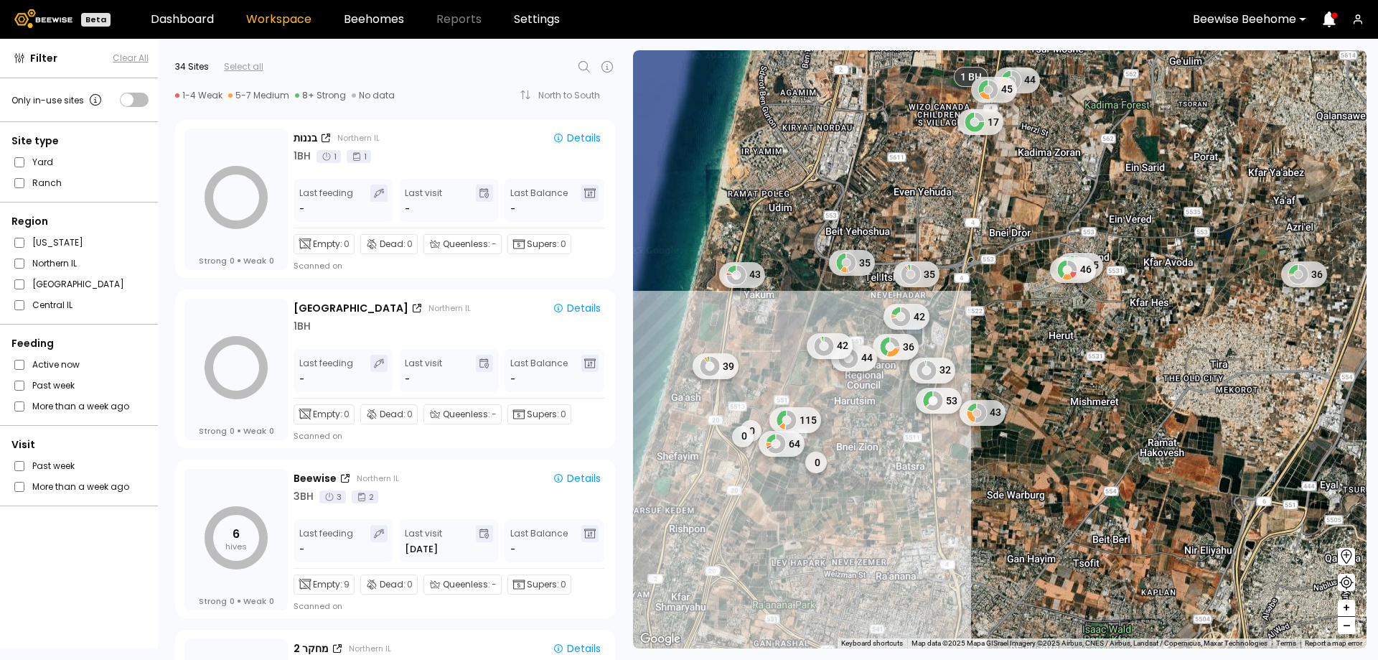
drag, startPoint x: 896, startPoint y: 220, endPoint x: 892, endPoint y: 273, distance: 52.5
click at [892, 273] on div "1 BH 1 BH 1 BH 1 BH 1 BH 1 BH 1 BH 42 36 44 32 53 45 46 35 43 2 BH 4 BH 44 45 1…" at bounding box center [1000, 349] width 734 height 598
